Goal: Task Accomplishment & Management: Use online tool/utility

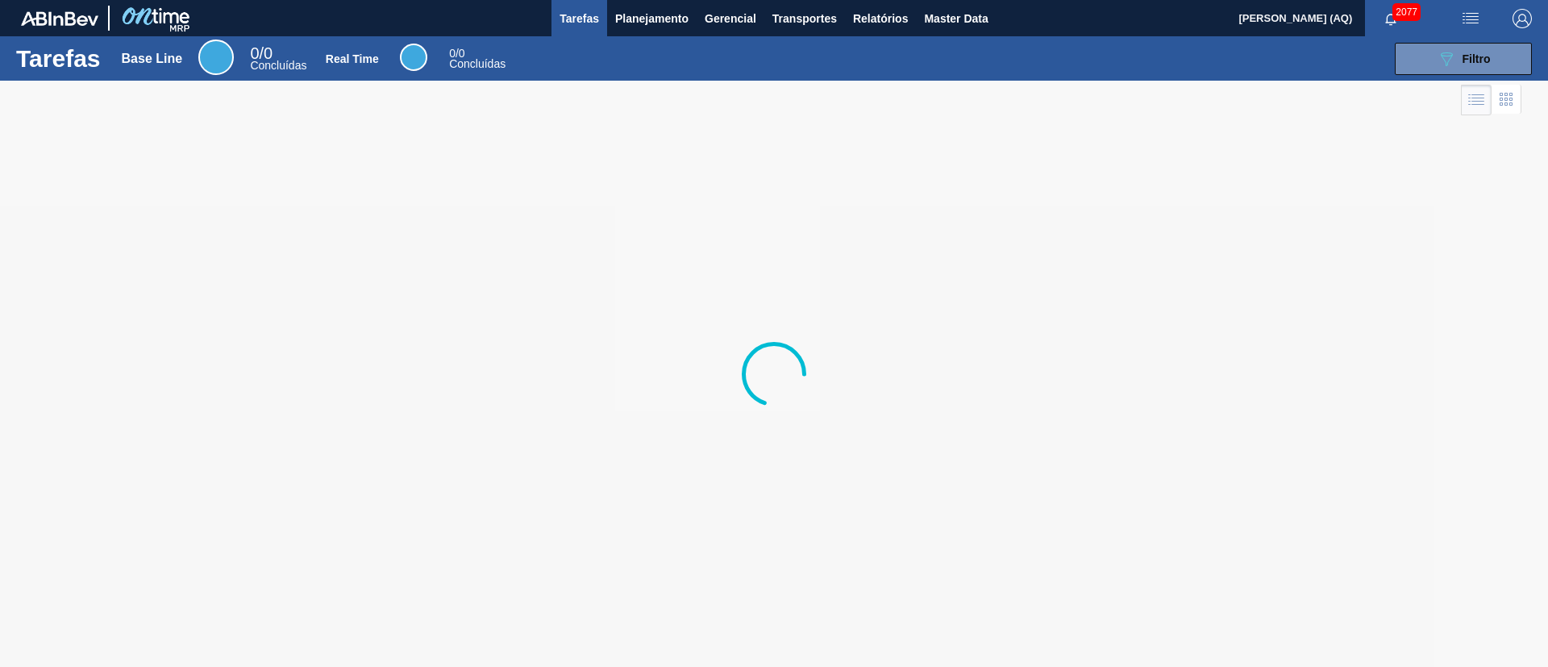
click at [1304, 193] on div at bounding box center [774, 374] width 1548 height 586
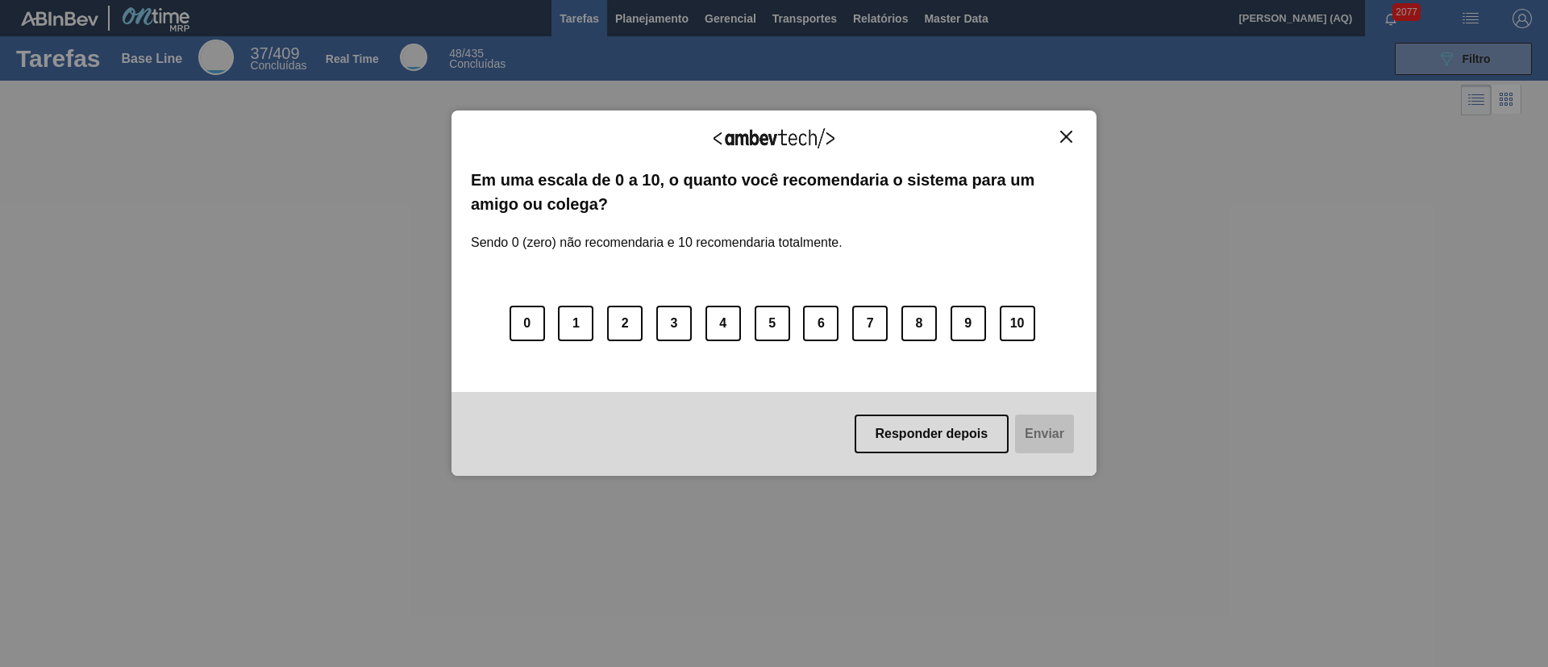
click at [1064, 132] on img "Close" at bounding box center [1066, 137] width 12 height 12
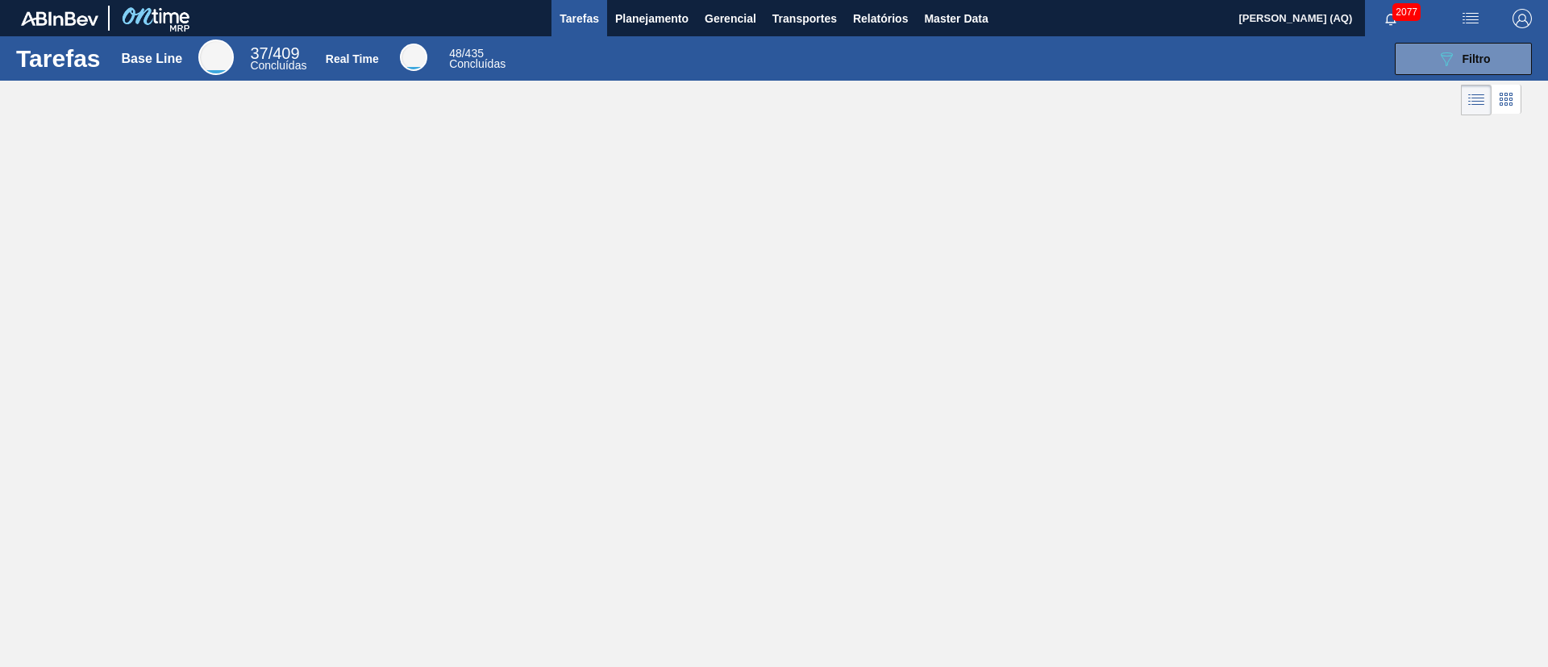
click at [1399, 14] on span "2077" at bounding box center [1406, 12] width 28 height 18
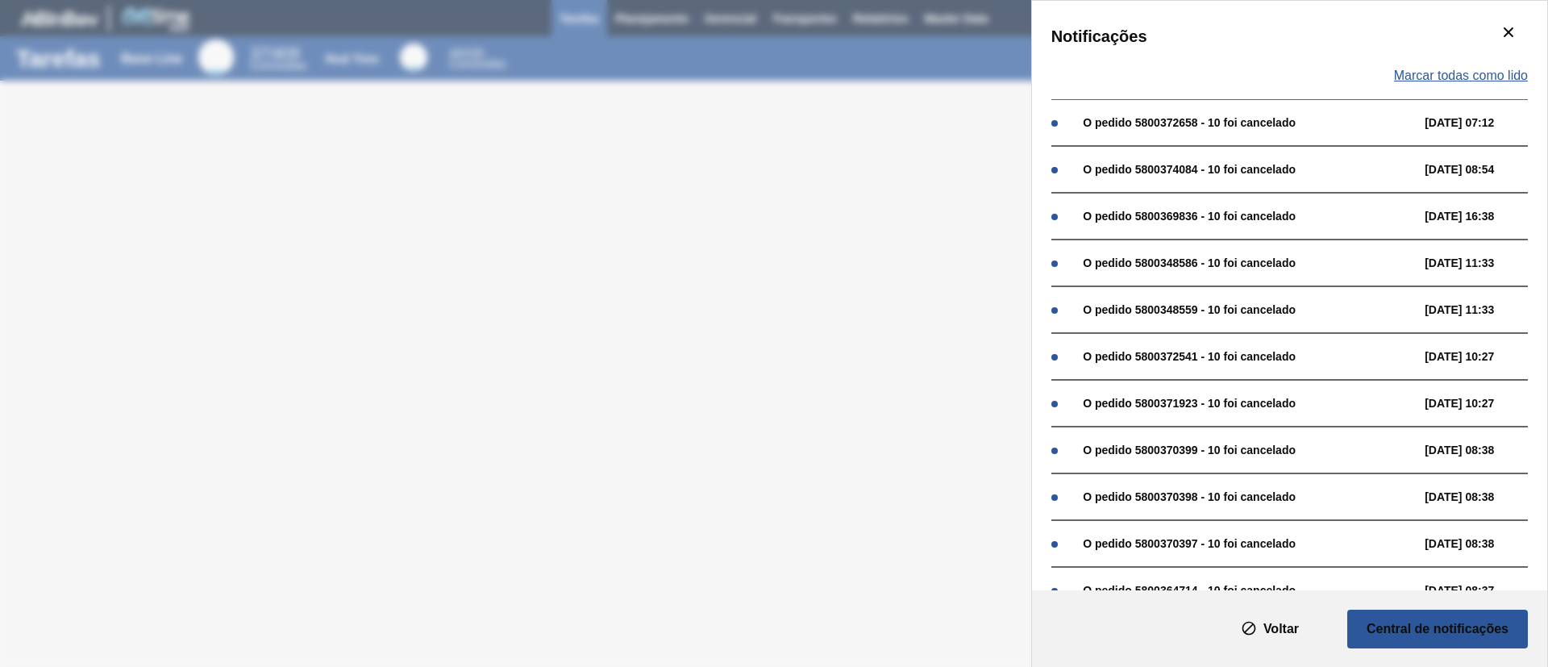
click at [1515, 70] on span "Marcar todas como lido" at bounding box center [1461, 76] width 134 height 15
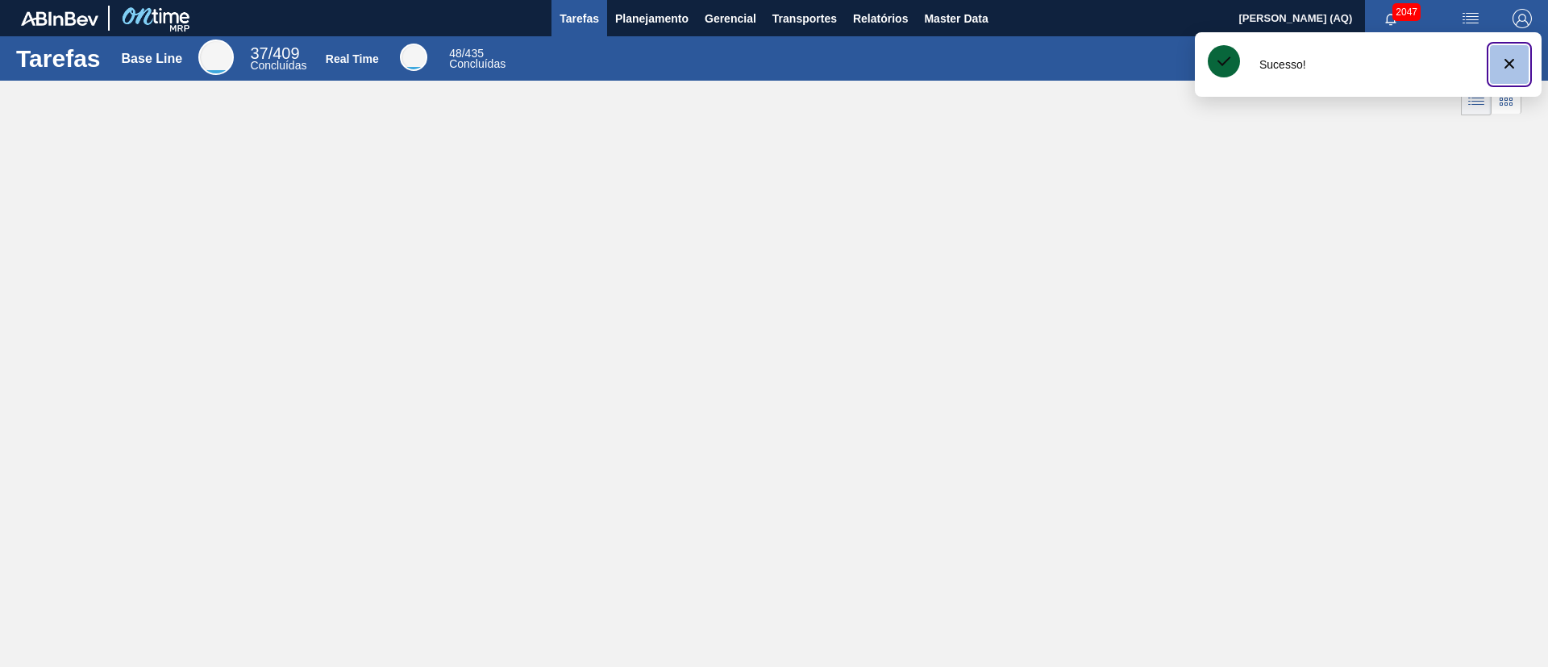
click at [1504, 70] on icon "botão de ícone" at bounding box center [1509, 63] width 19 height 19
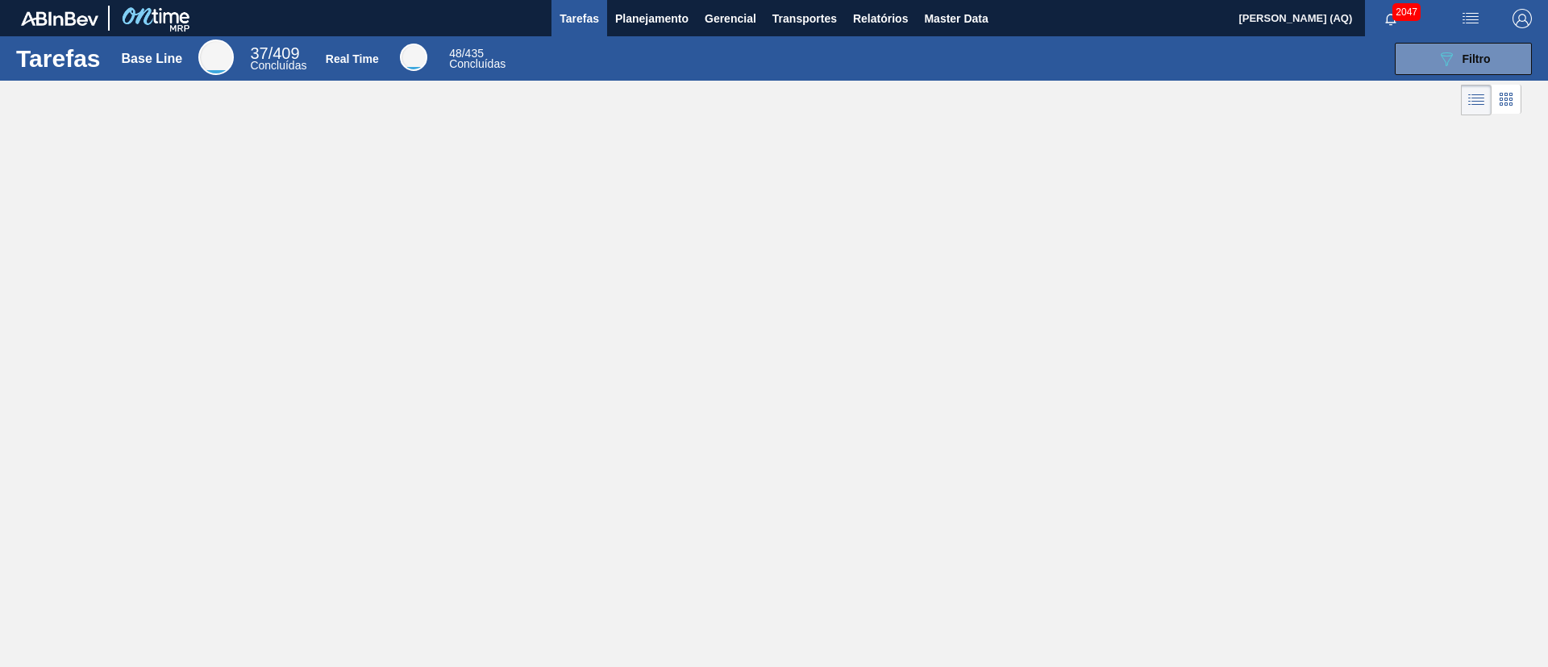
click at [1229, 216] on div "Tarefas Base Line 37 / 409 Concluídas Real Time 48 / 435 Concluídas 089F7B8B-B2…" at bounding box center [774, 315] width 1548 height 559
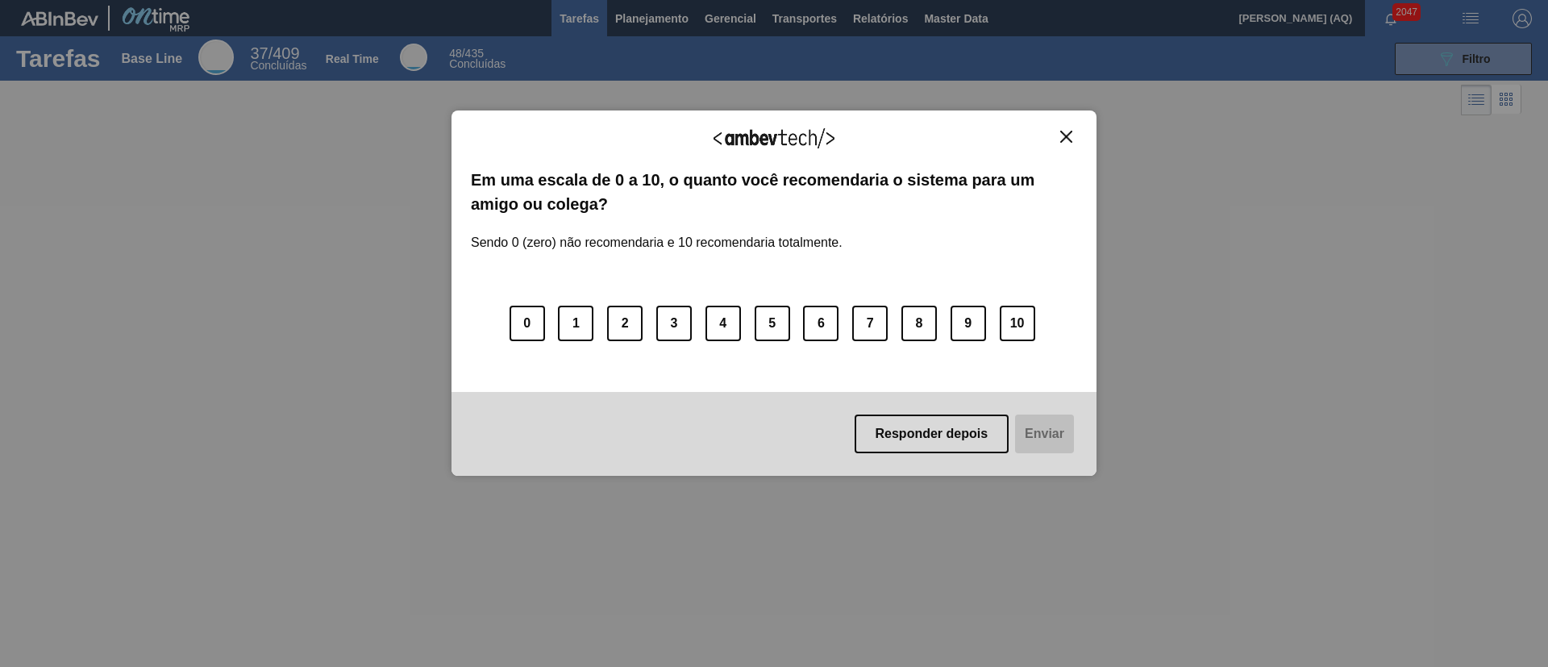
click at [1063, 138] on img "Close" at bounding box center [1066, 137] width 12 height 12
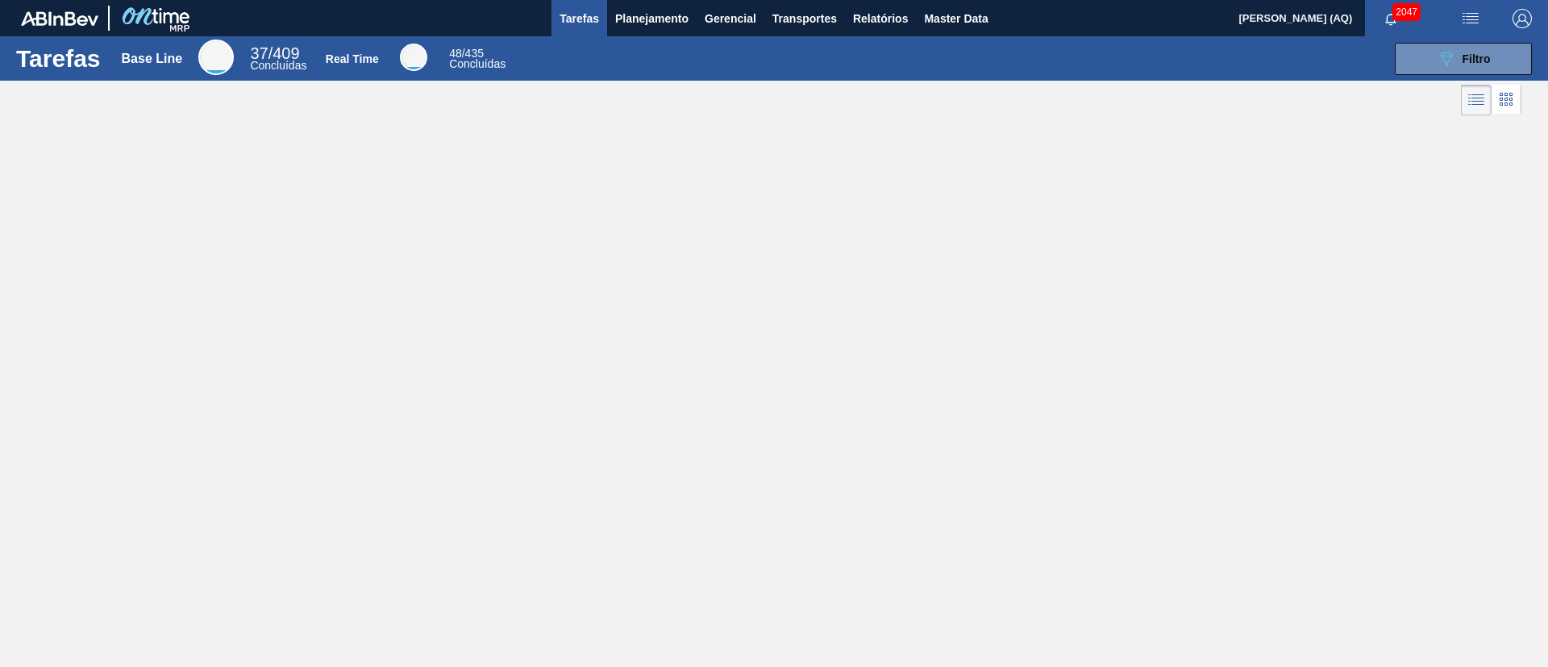
click at [1001, 221] on div "Tarefas Base Line 37 / 409 Concluídas Real Time 48 / 435 Concluídas 089F7B8B-B2…" at bounding box center [774, 315] width 1548 height 559
click at [645, 19] on span "Planejamento" at bounding box center [651, 18] width 73 height 19
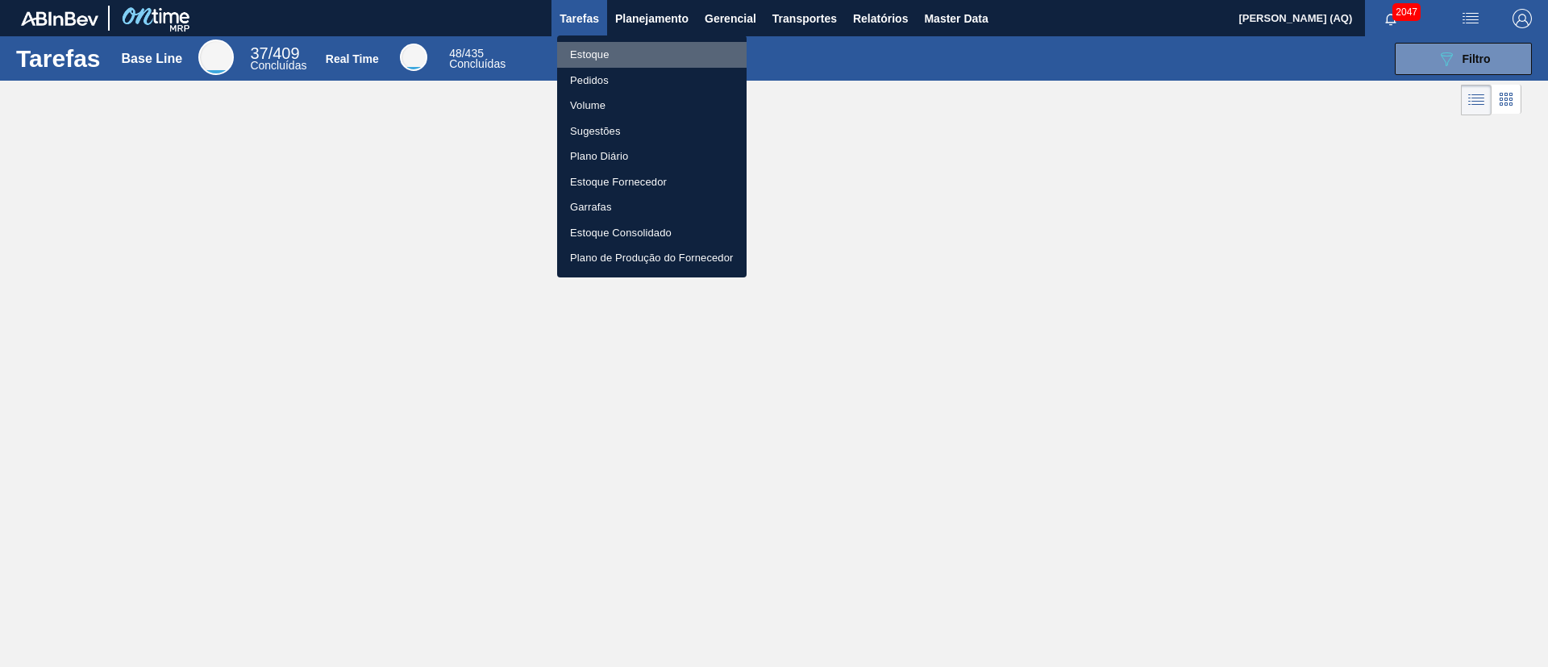
click at [588, 54] on li "Estoque" at bounding box center [651, 55] width 189 height 26
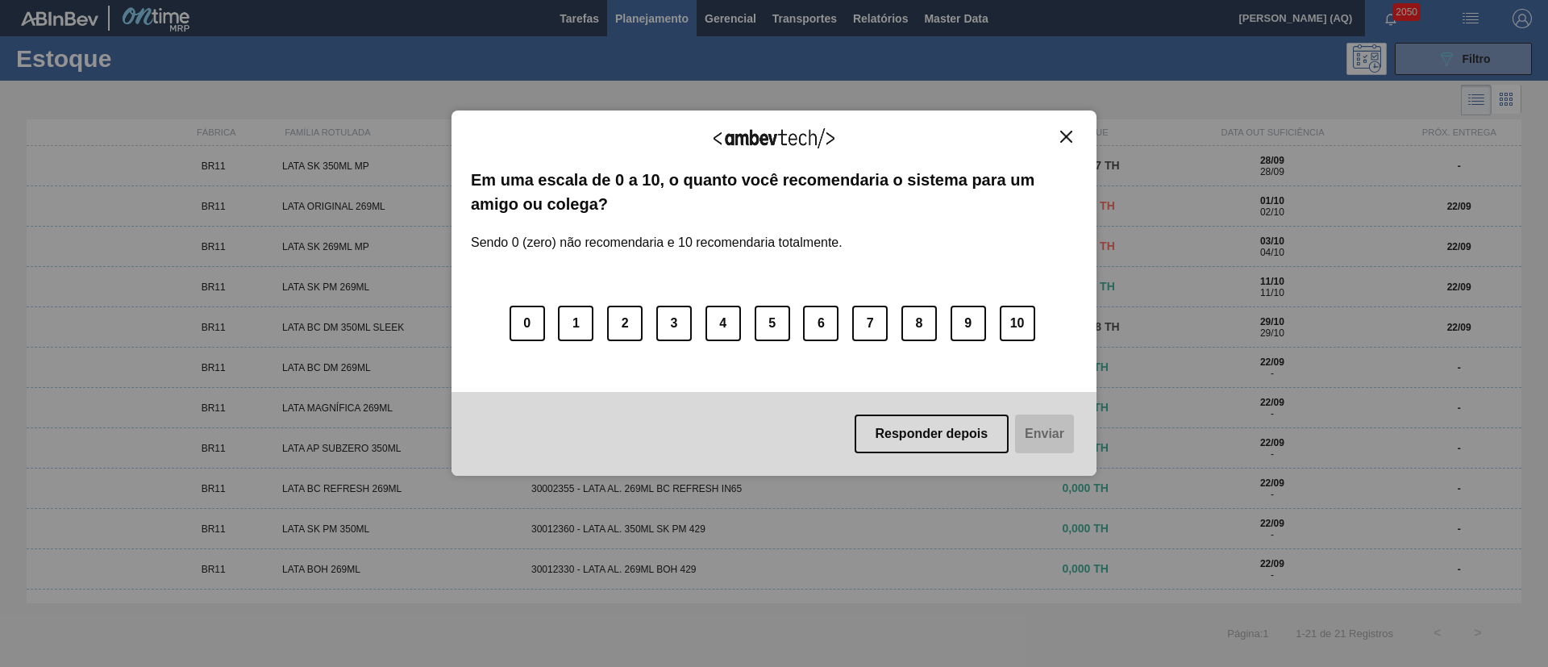
click at [1066, 135] on img "Close" at bounding box center [1066, 137] width 12 height 12
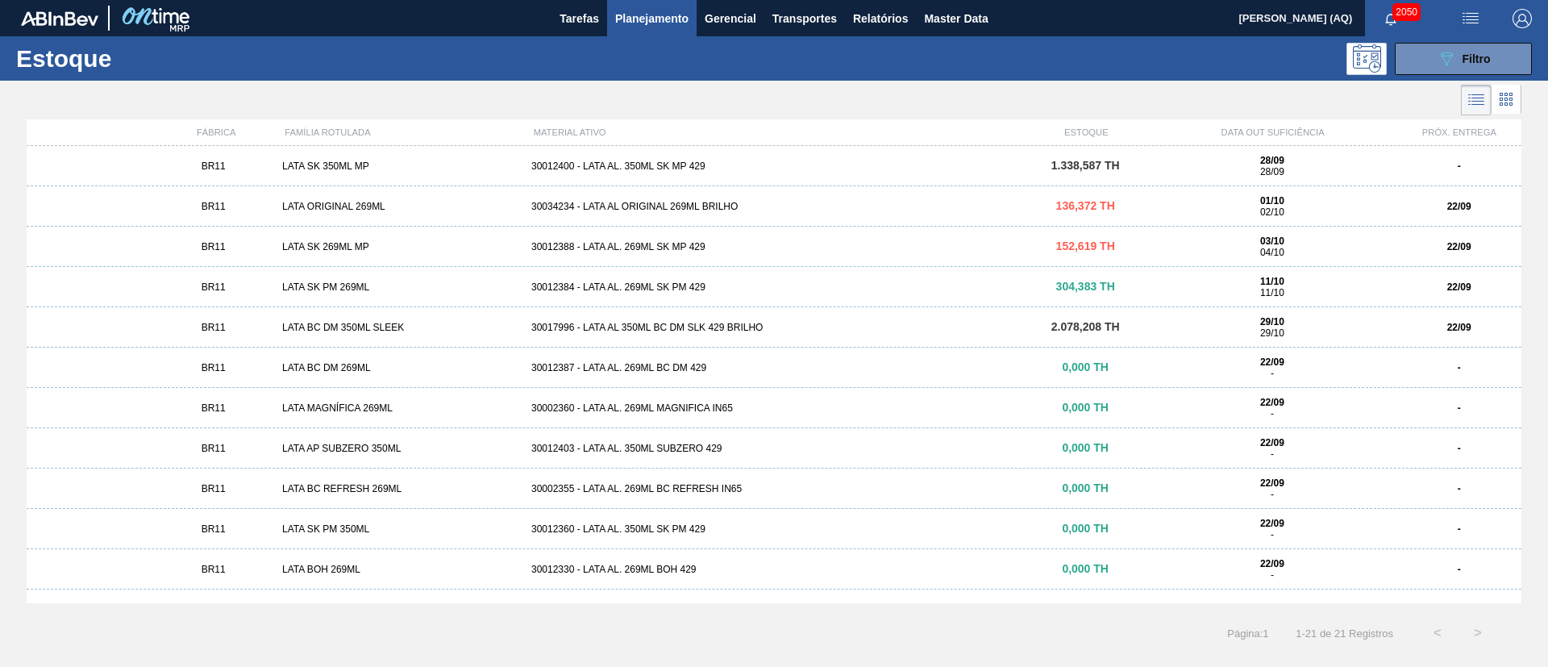
click at [971, 97] on div at bounding box center [760, 100] width 1521 height 39
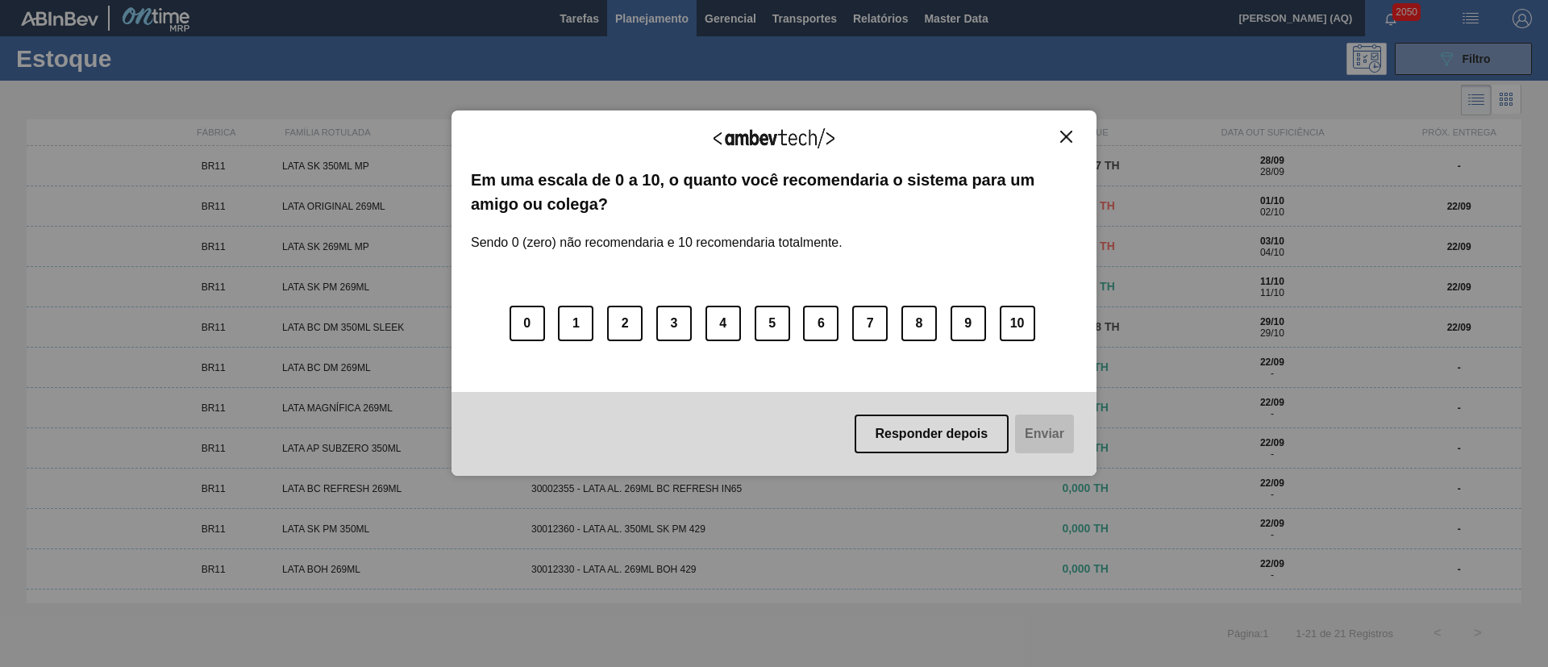
click at [1059, 130] on button "Close" at bounding box center [1066, 137] width 22 height 14
click at [1069, 135] on img "Close" at bounding box center [1066, 137] width 12 height 12
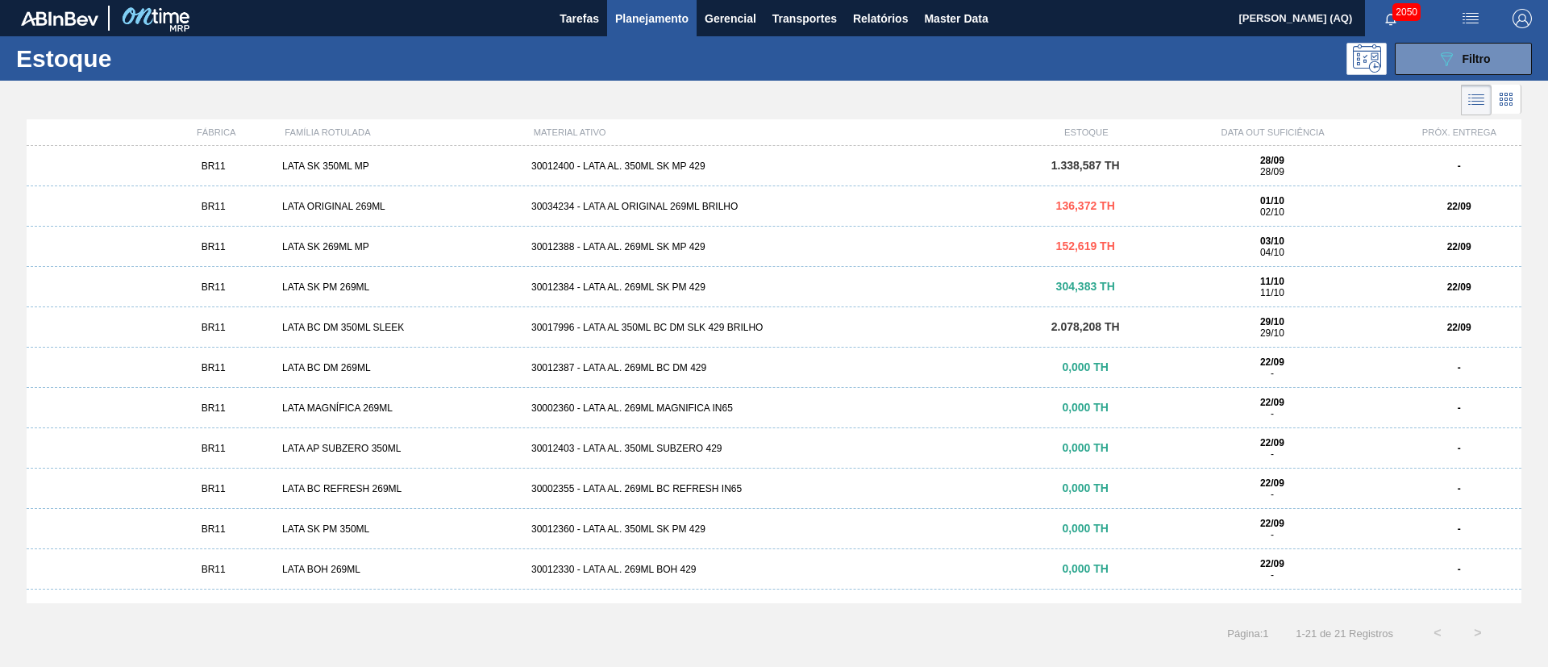
click at [748, 84] on div at bounding box center [760, 100] width 1521 height 39
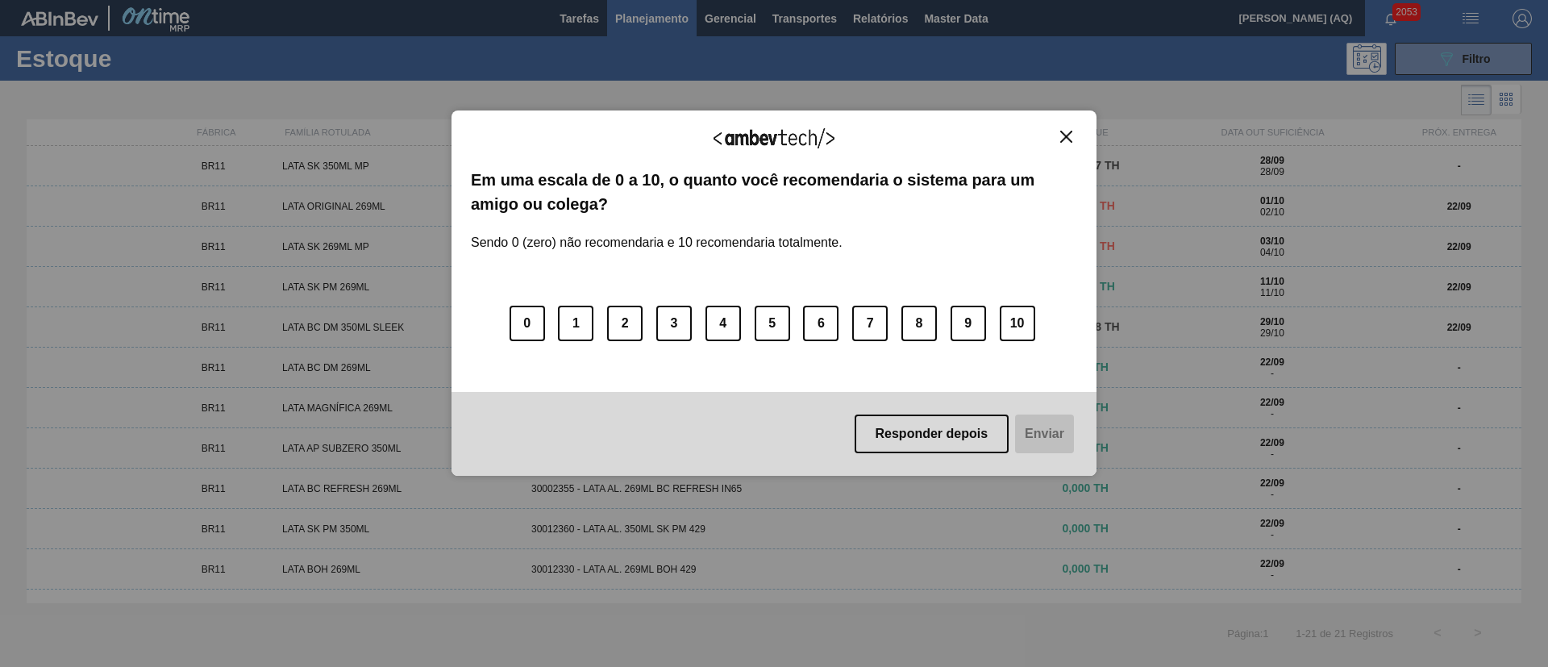
click at [1066, 131] on img "Close" at bounding box center [1066, 137] width 12 height 12
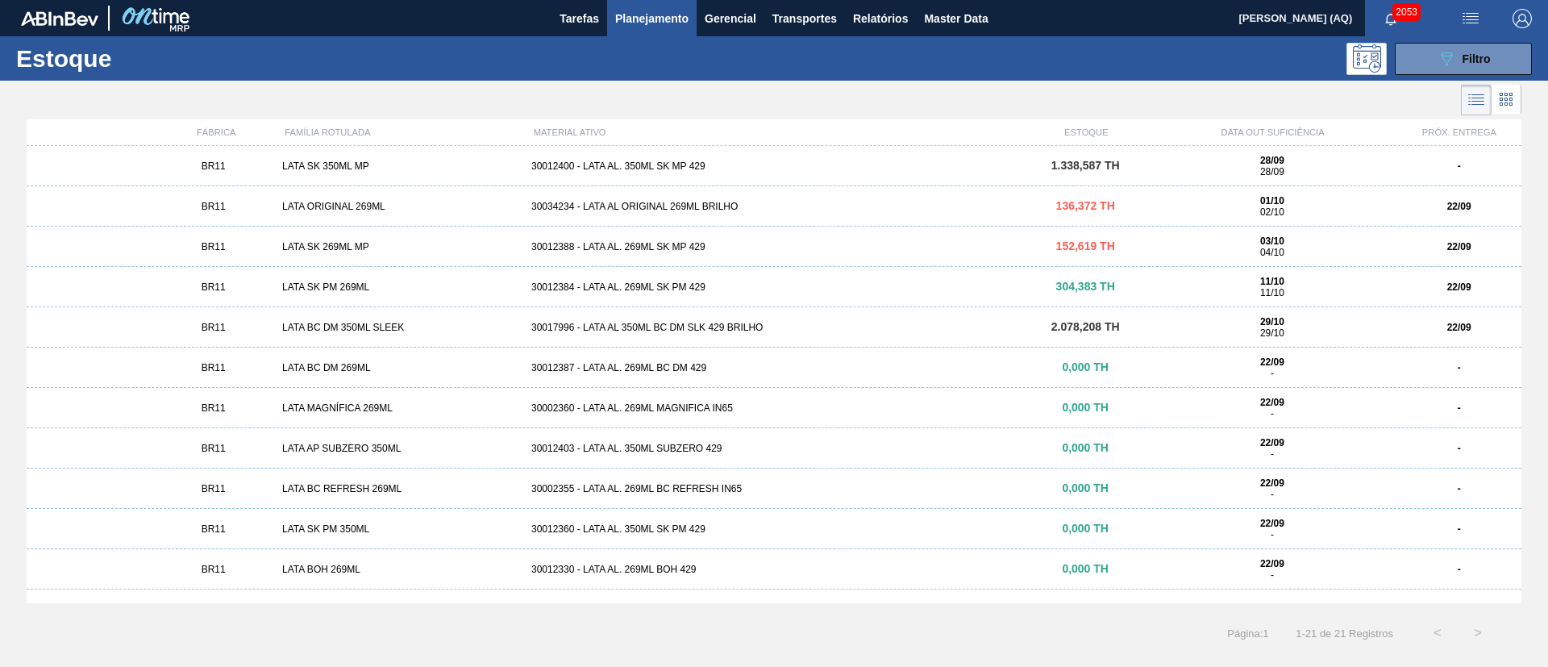
click at [959, 83] on div at bounding box center [760, 100] width 1521 height 39
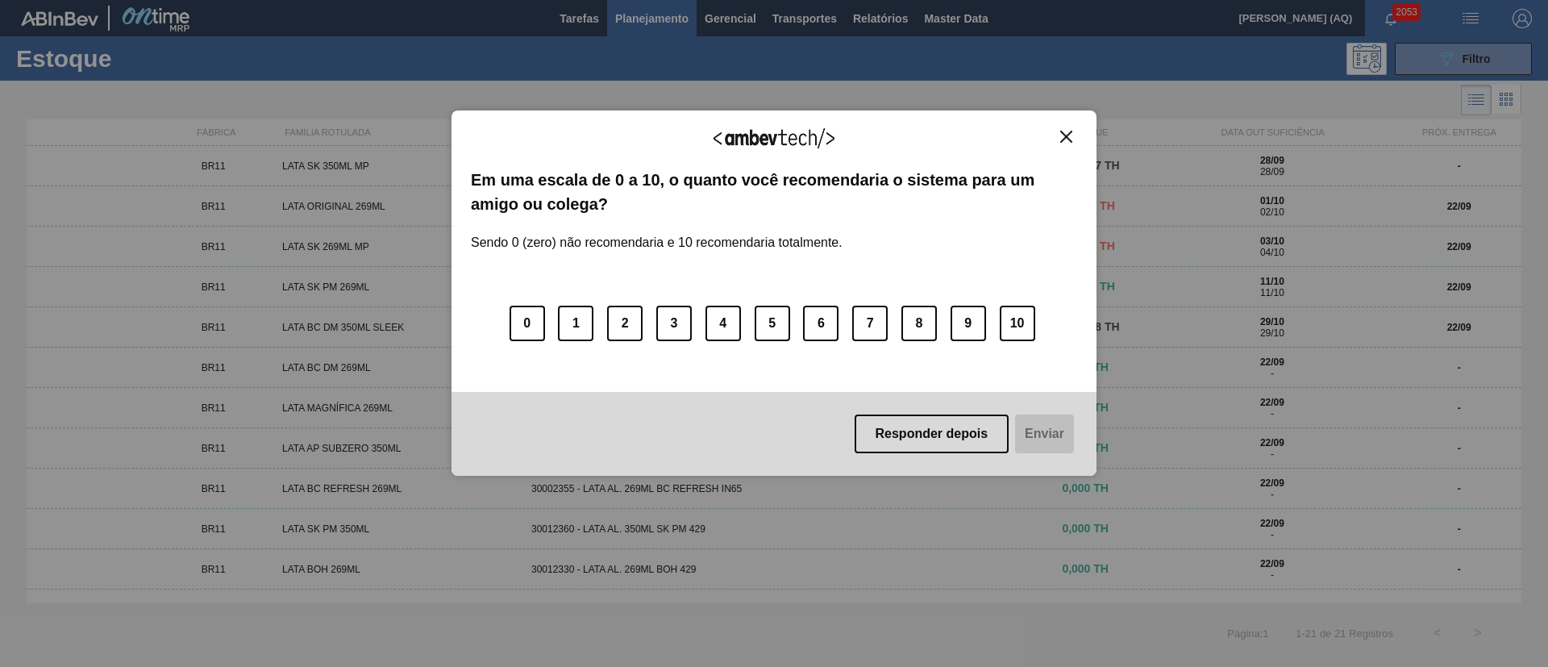
click at [1063, 133] on img "Close" at bounding box center [1066, 137] width 12 height 12
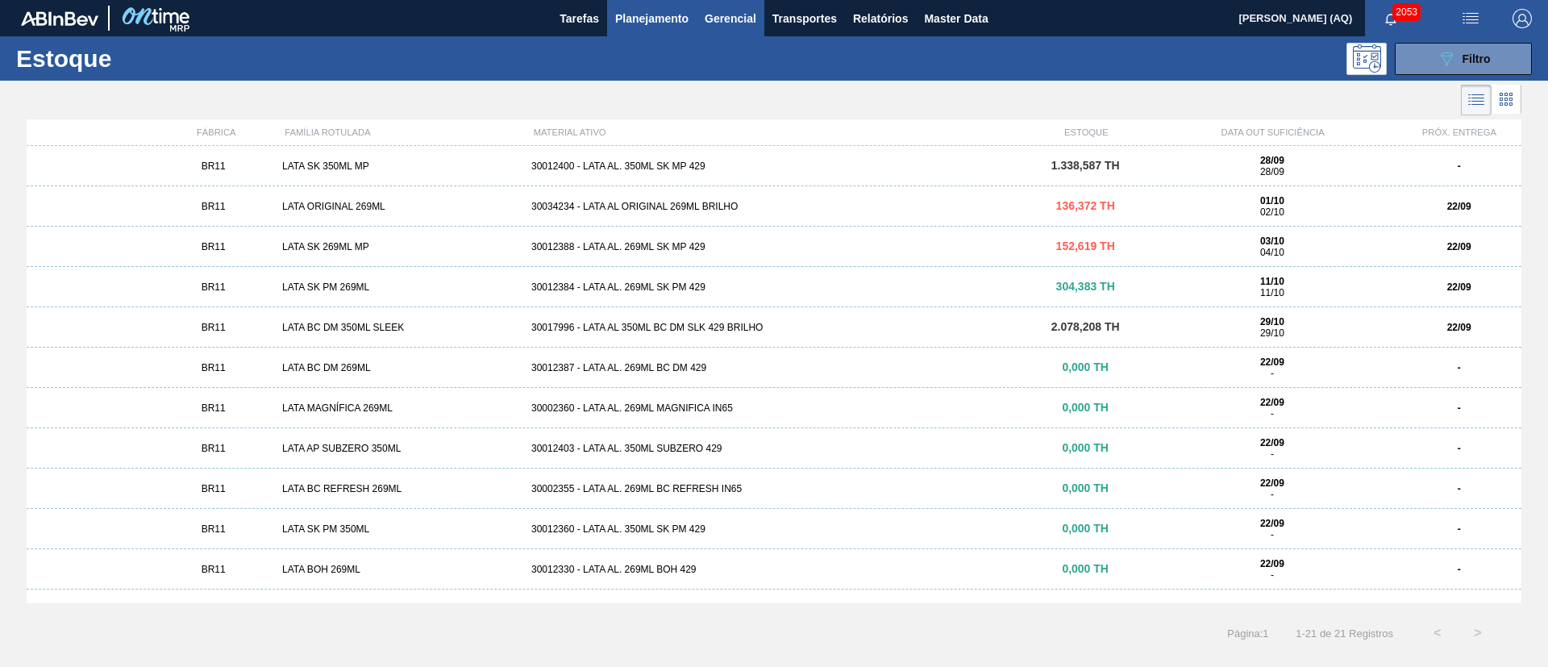
drag, startPoint x: 921, startPoint y: 97, endPoint x: 708, endPoint y: 8, distance: 230.6
click at [915, 94] on div at bounding box center [760, 100] width 1521 height 39
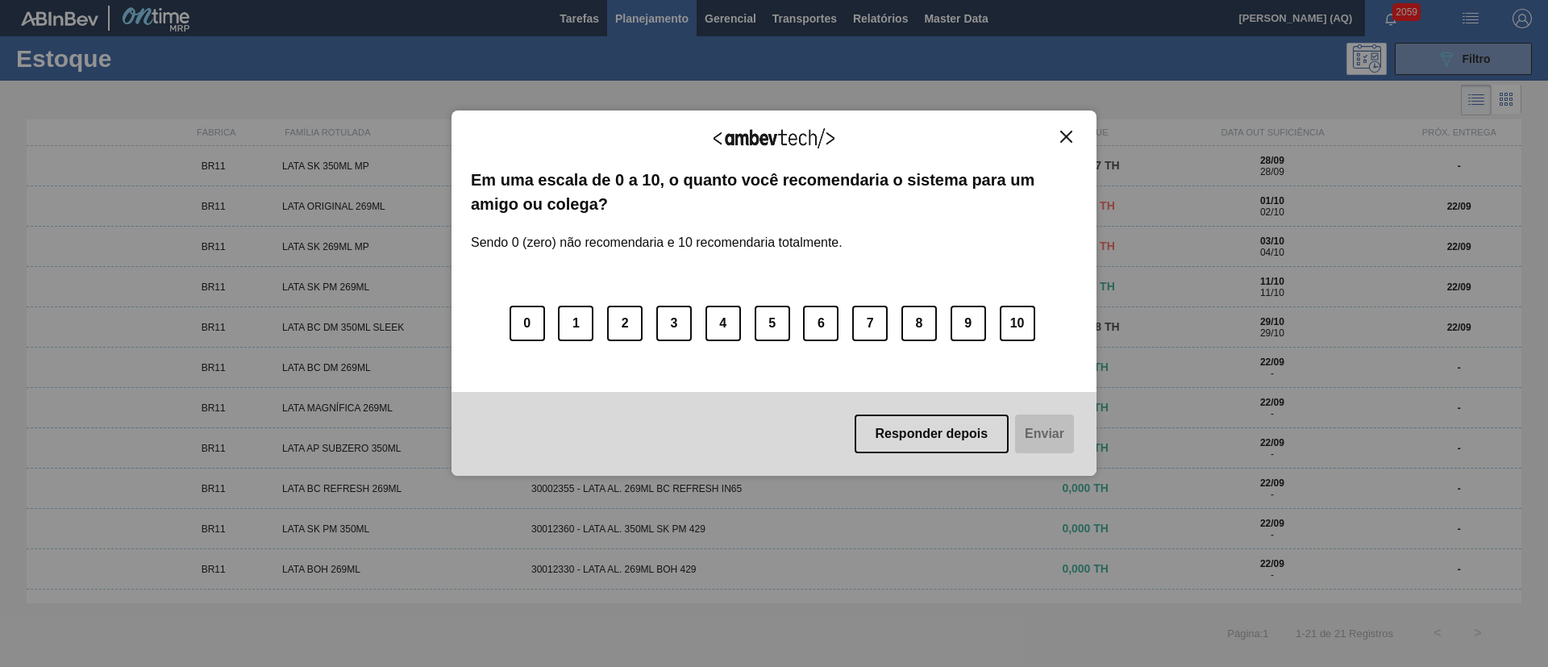
click at [1067, 127] on div "Agradecemos seu feedback! Em uma escala de 0 a 10, o quanto você recomendaria o…" at bounding box center [773, 293] width 645 height 366
click at [1063, 131] on img "Close" at bounding box center [1066, 137] width 12 height 12
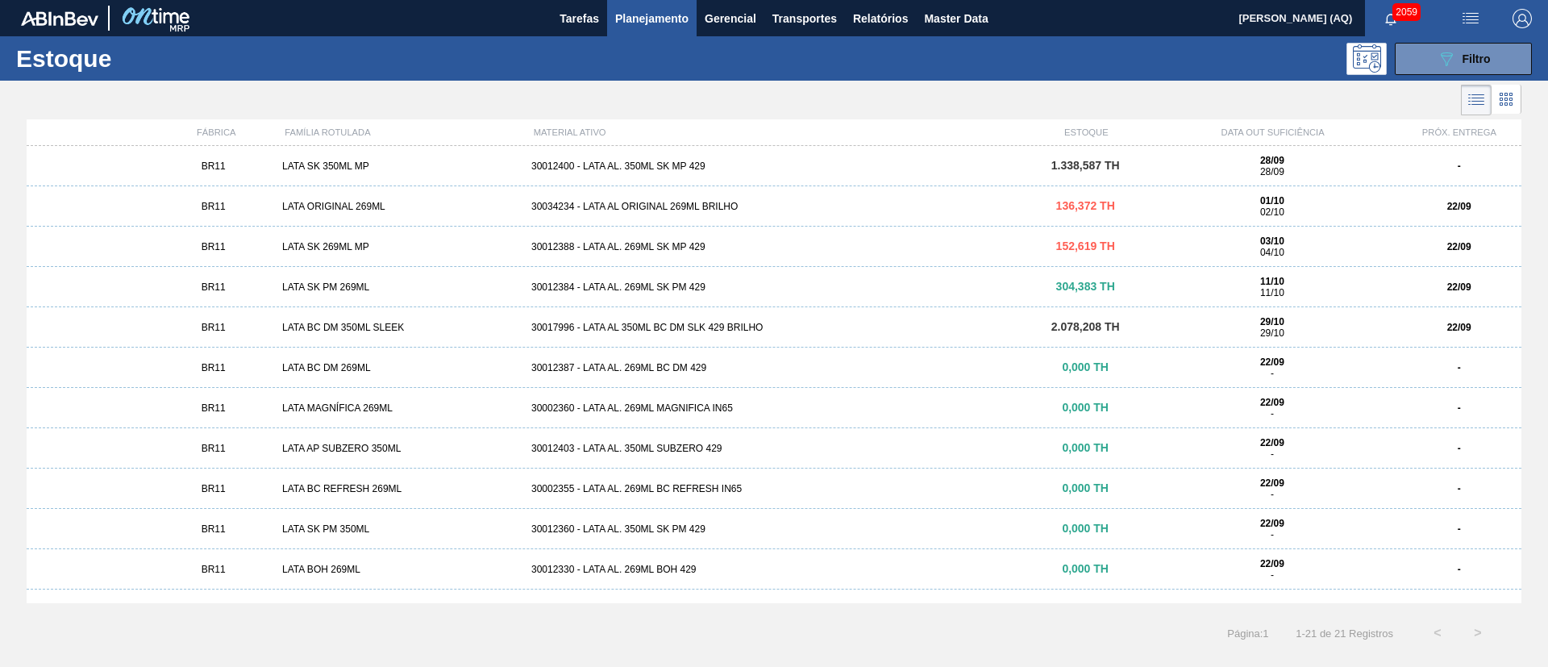
click at [1046, 102] on div at bounding box center [760, 100] width 1521 height 39
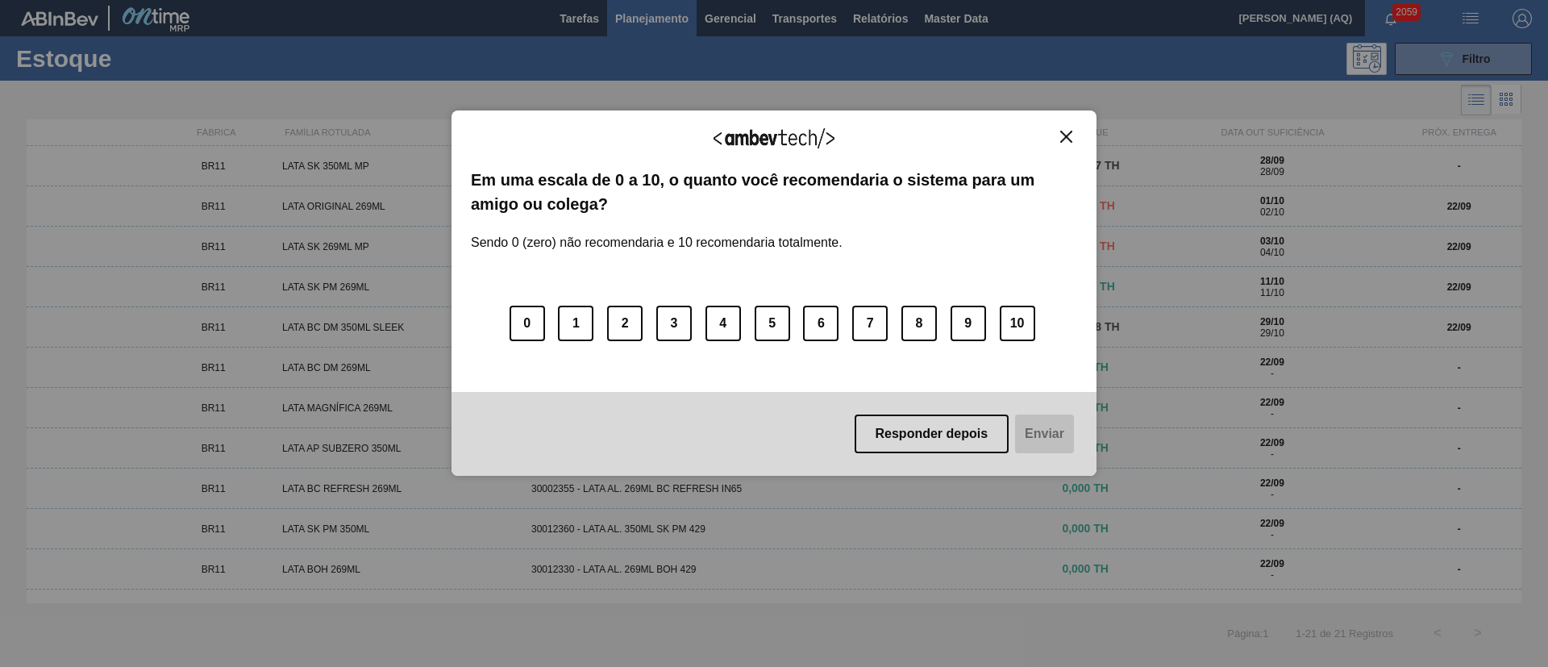
drag, startPoint x: 1055, startPoint y: 131, endPoint x: 1064, endPoint y: 131, distance: 9.7
click at [1055, 131] on div "Agradecemos seu feedback!" at bounding box center [774, 149] width 606 height 38
click at [1070, 132] on img "Close" at bounding box center [1066, 137] width 12 height 12
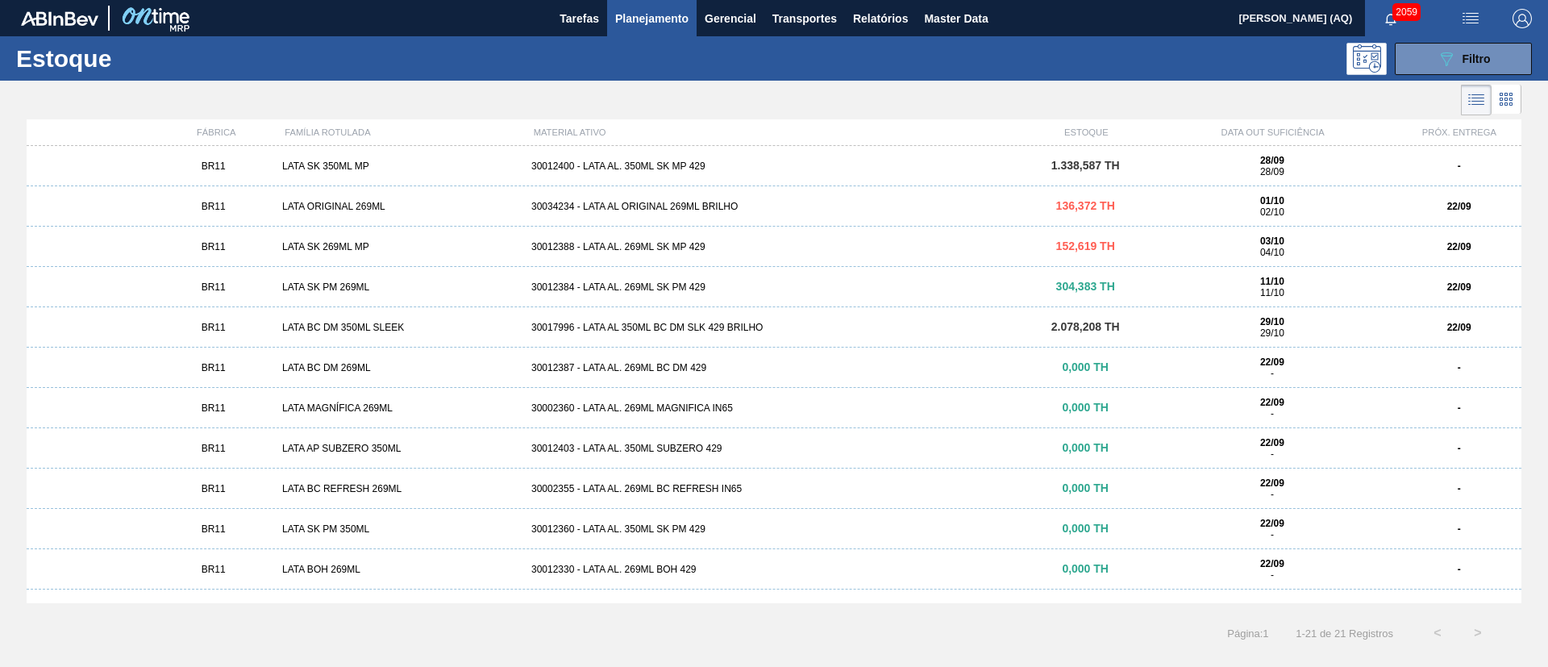
click at [784, 98] on div at bounding box center [760, 100] width 1521 height 39
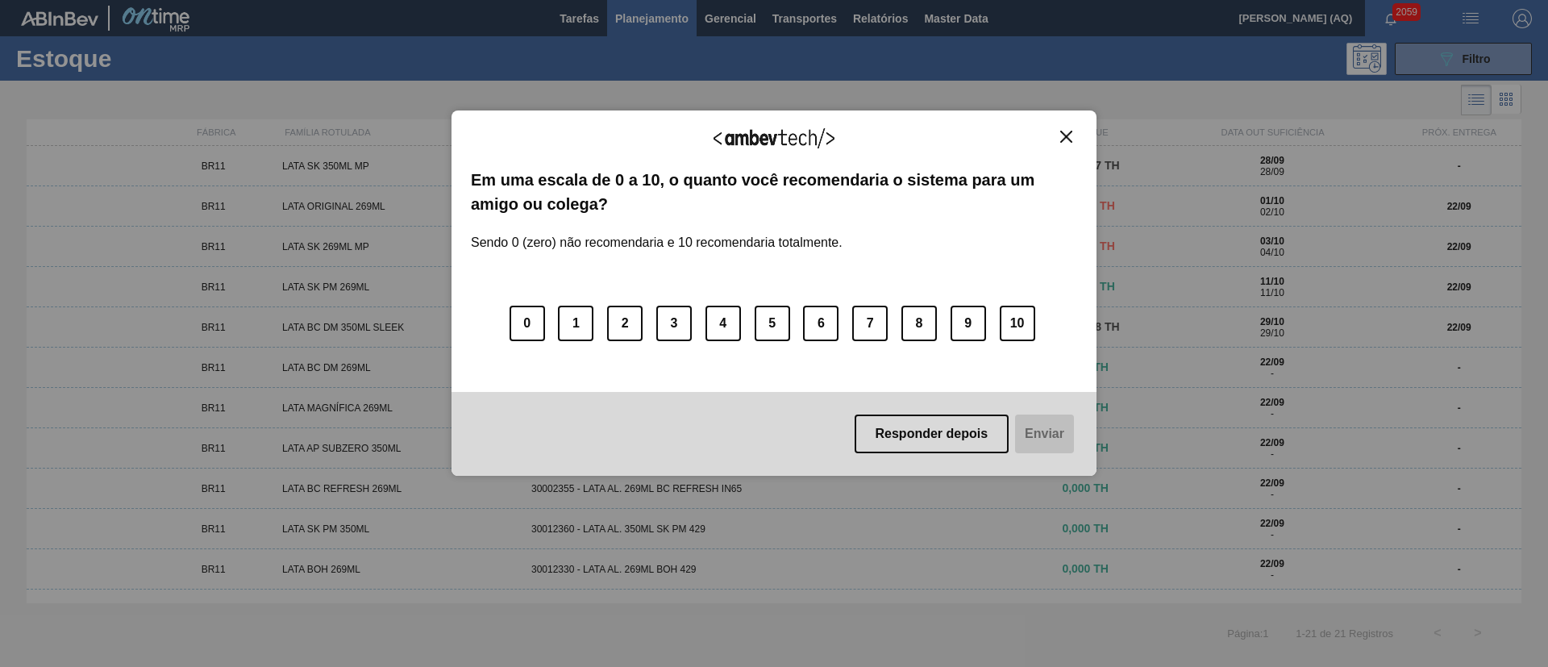
click at [1074, 134] on button "Close" at bounding box center [1066, 137] width 22 height 14
click at [1070, 133] on img "Close" at bounding box center [1066, 137] width 12 height 12
